Goal: Navigation & Orientation: Find specific page/section

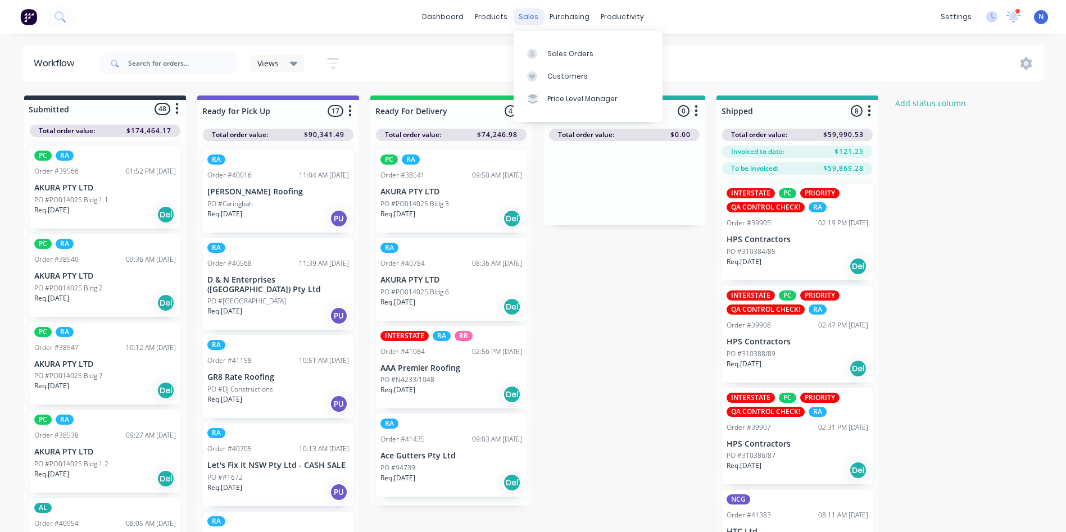
click at [529, 22] on div "sales" at bounding box center [528, 16] width 31 height 17
click at [542, 48] on link "Sales Orders" at bounding box center [588, 53] width 149 height 22
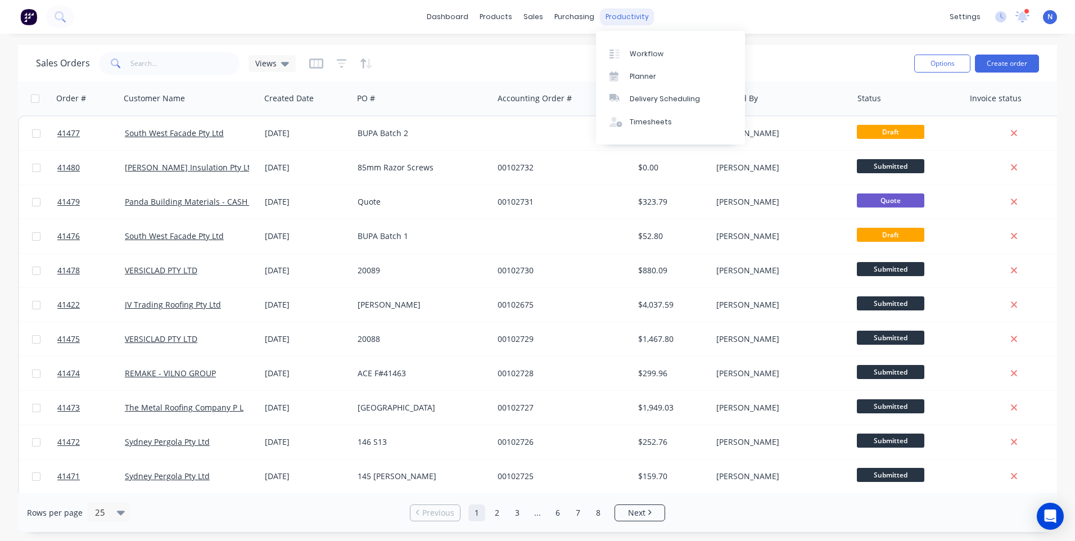
click at [627, 17] on div "productivity" at bounding box center [627, 16] width 55 height 17
click at [647, 59] on link "Workflow" at bounding box center [670, 53] width 149 height 22
